Goal: Navigation & Orientation: Find specific page/section

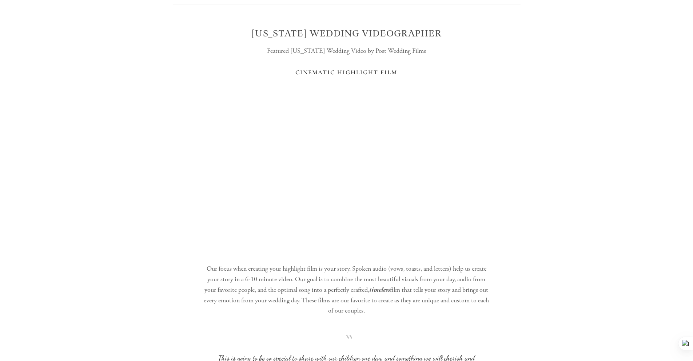
scroll to position [582, 0]
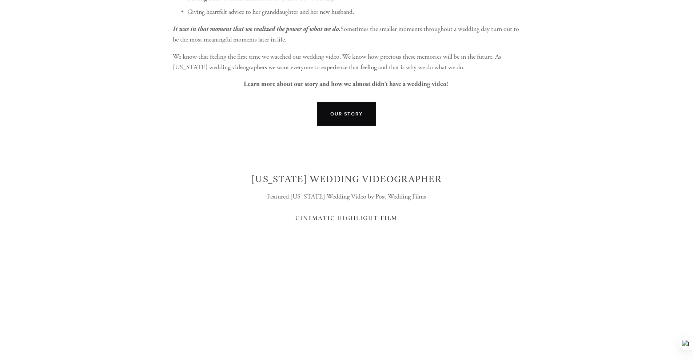
click at [350, 112] on link "Our Story" at bounding box center [346, 114] width 59 height 24
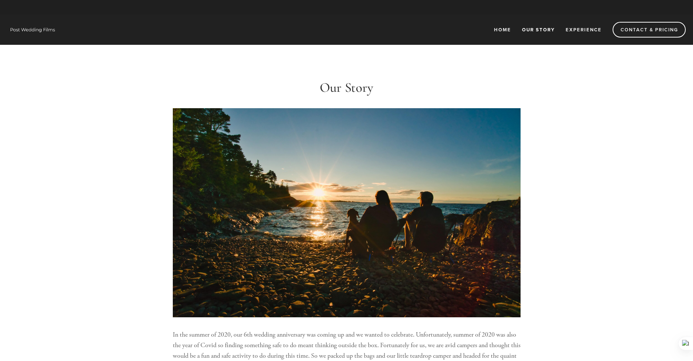
click at [540, 29] on link "Our Story" at bounding box center [539, 30] width 42 height 12
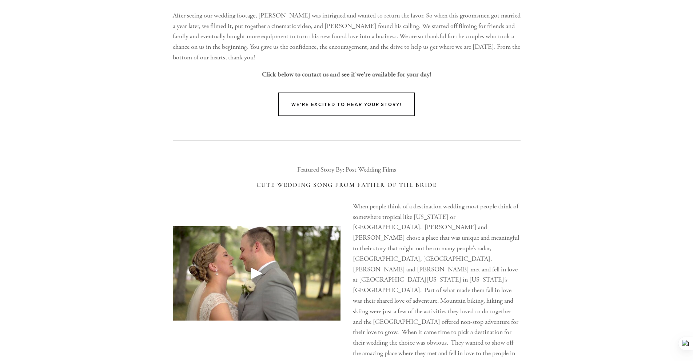
scroll to position [1380, 0]
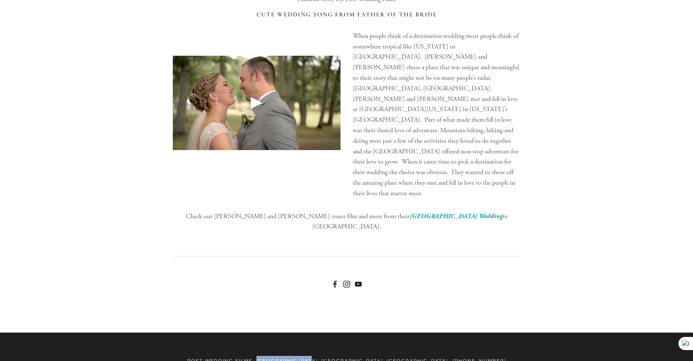
drag, startPoint x: 280, startPoint y: 312, endPoint x: 332, endPoint y: 313, distance: 51.3
click at [332, 357] on span "Post Wedding Films, [GEOGRAPHIC_DATA], [GEOGRAPHIC_DATA], [GEOGRAPHIC_DATA]" at bounding box center [317, 360] width 261 height 7
copy span "Wausau, WI, USA"
